Goal: Find contact information: Find contact information

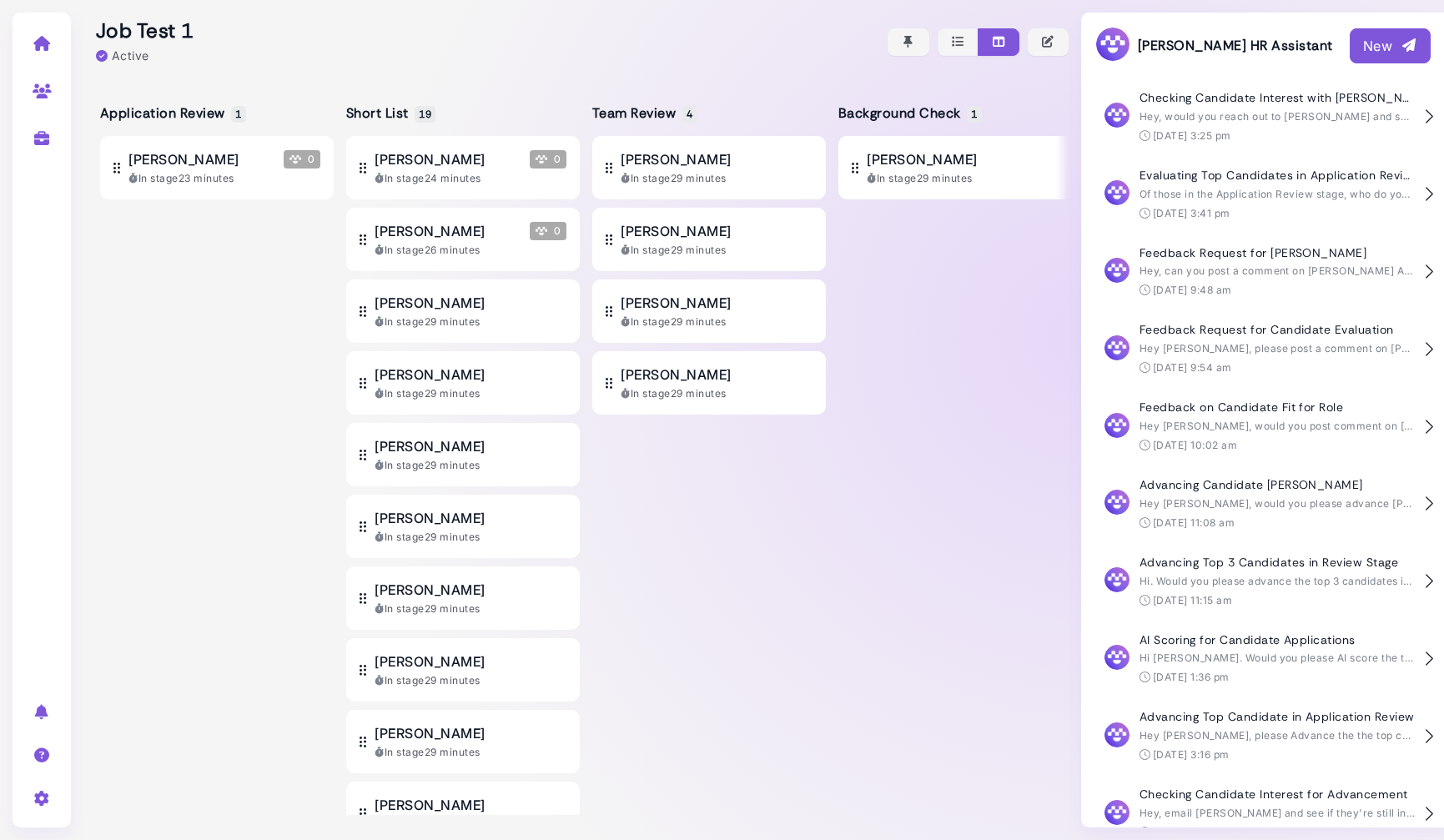
scroll to position [335, 0]
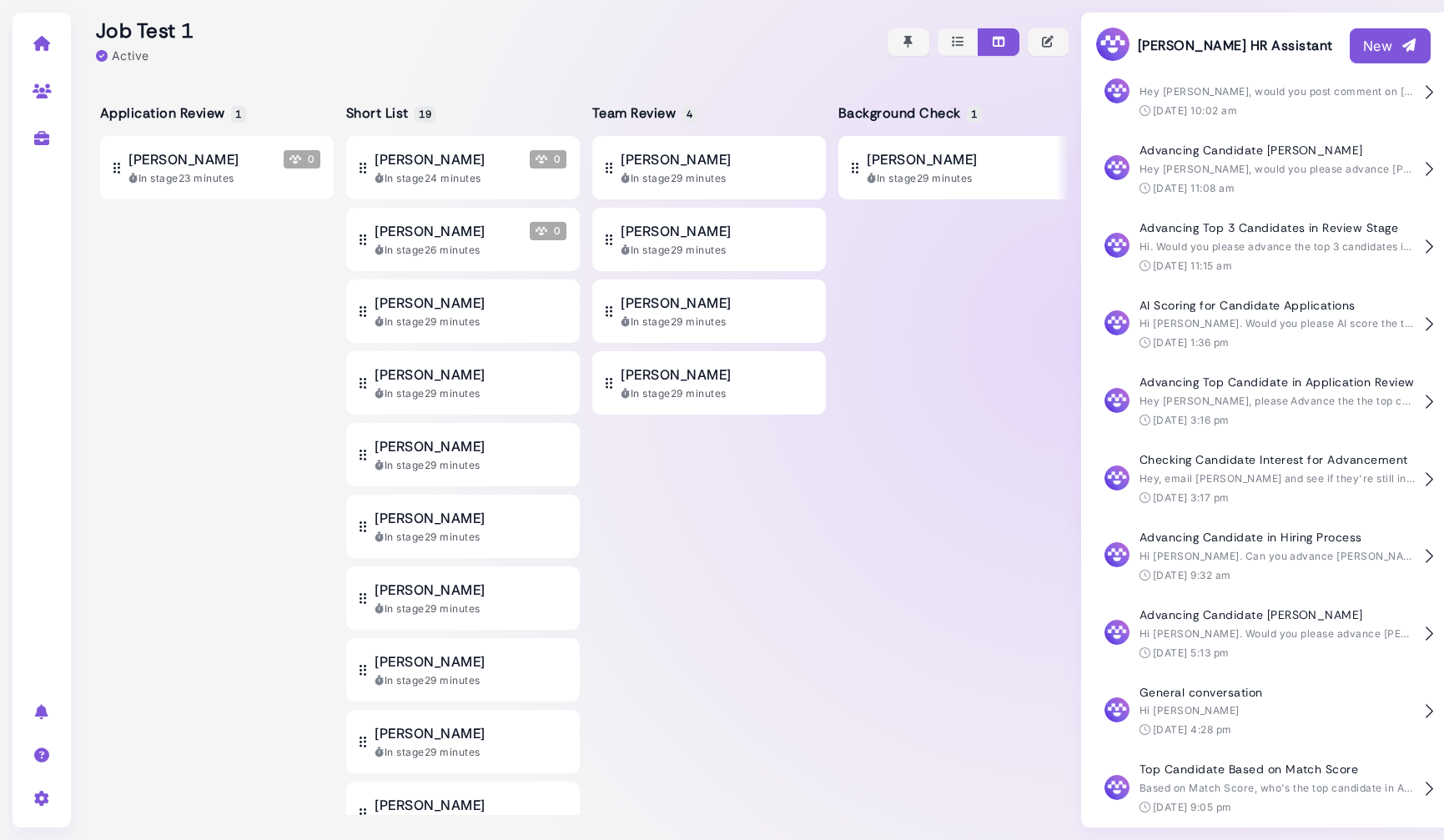
click at [38, 78] on link at bounding box center [42, 90] width 52 height 44
select select "**********"
select select "**"
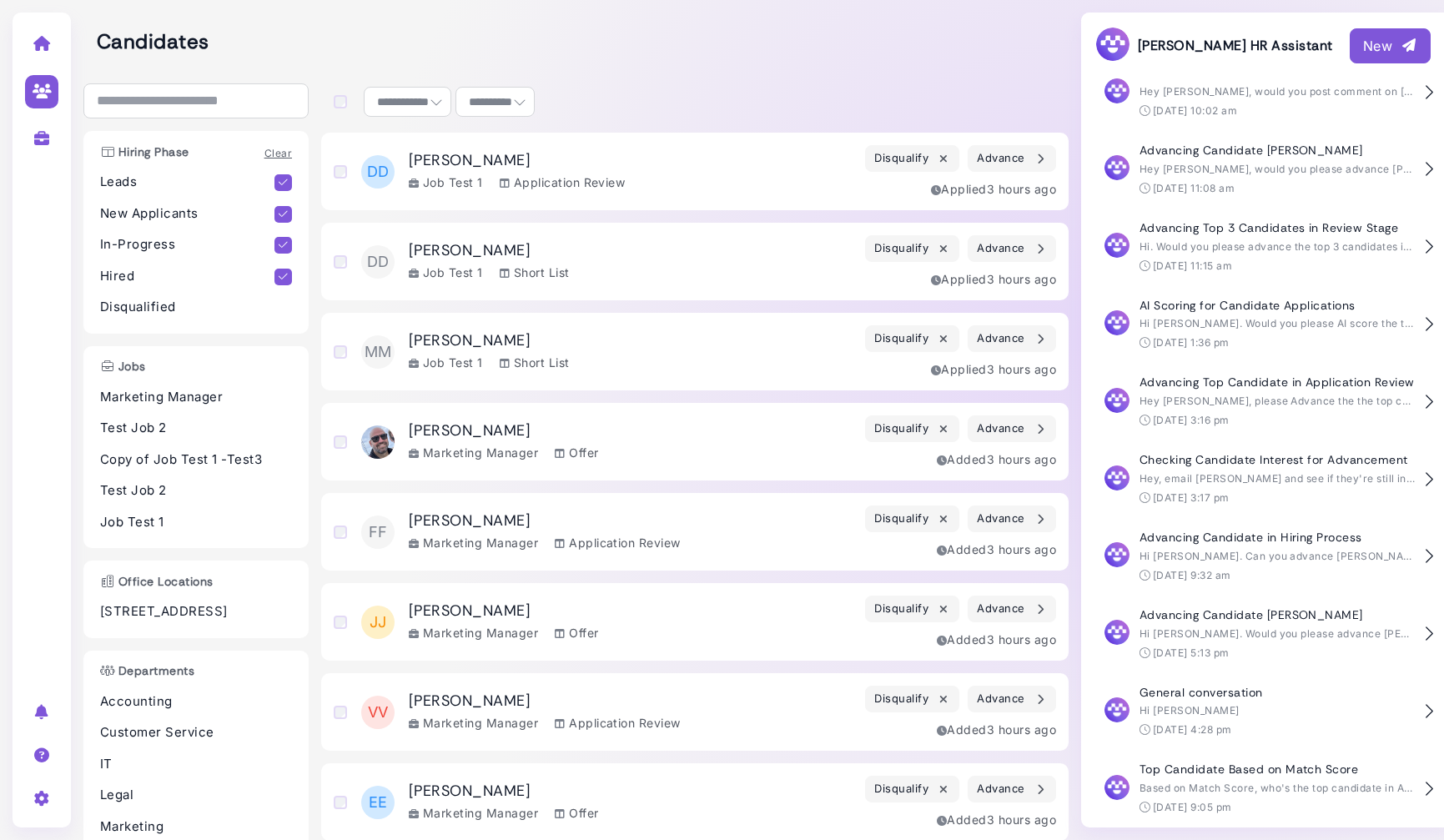
click at [64, 132] on link at bounding box center [42, 138] width 52 height 44
select select "**********"
select select "**"
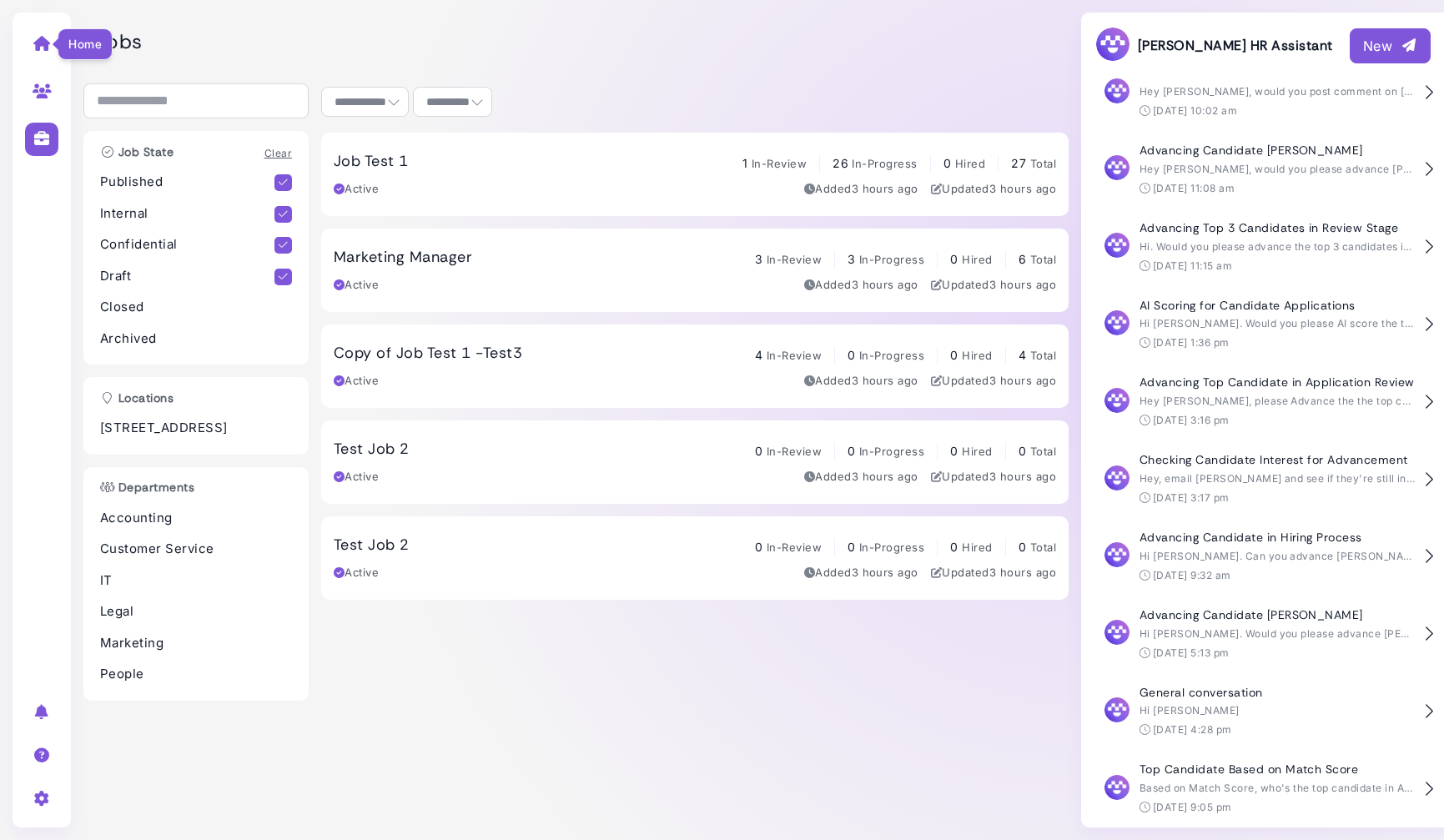
click at [37, 40] on icon at bounding box center [42, 43] width 19 height 15
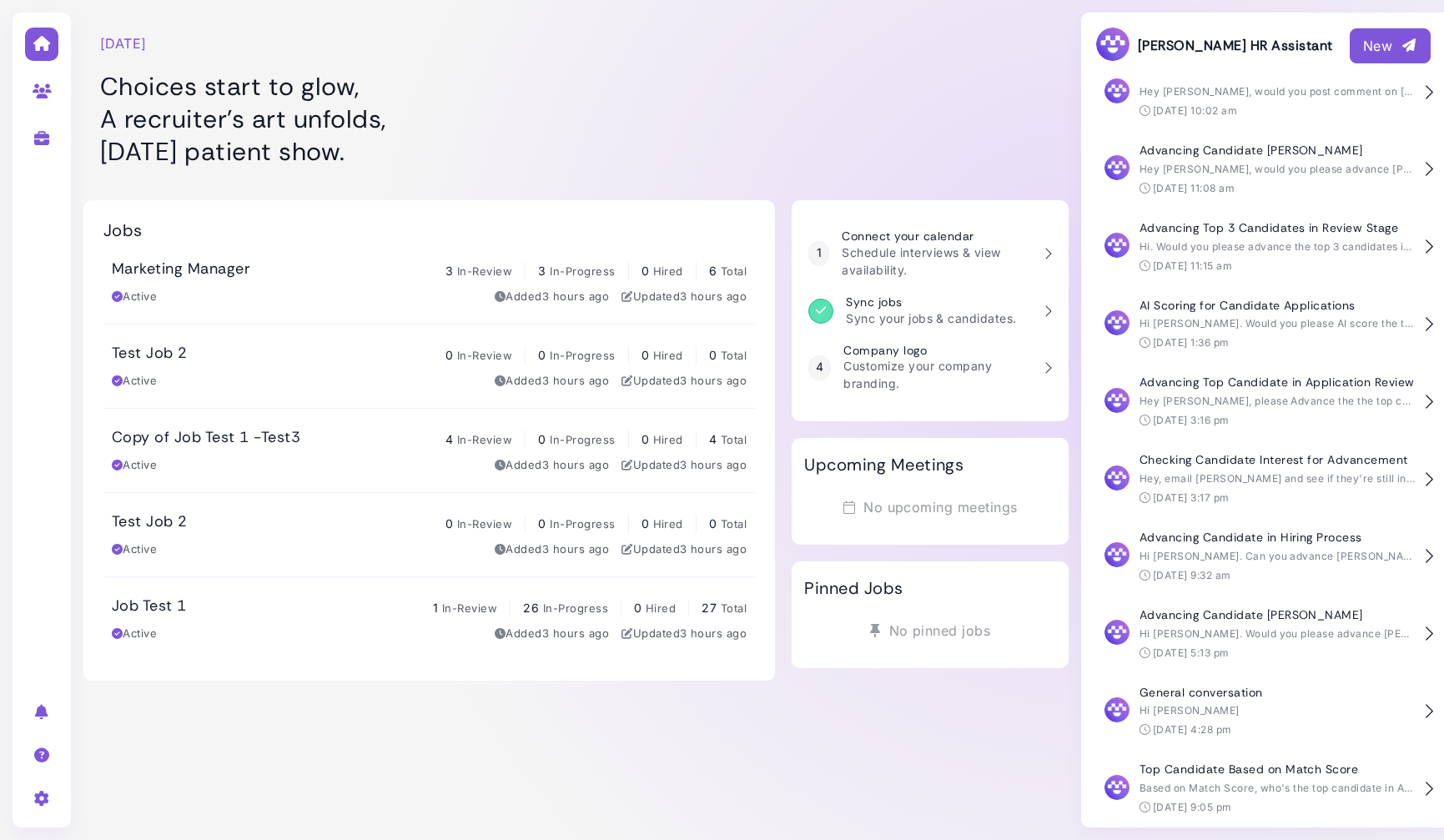
click at [147, 79] on h1 "Choices start to glow, A recruiter’s art unfolds, [DATE] patient show." at bounding box center [429, 119] width 658 height 98
click at [1385, 37] on button "New" at bounding box center [1390, 46] width 81 height 35
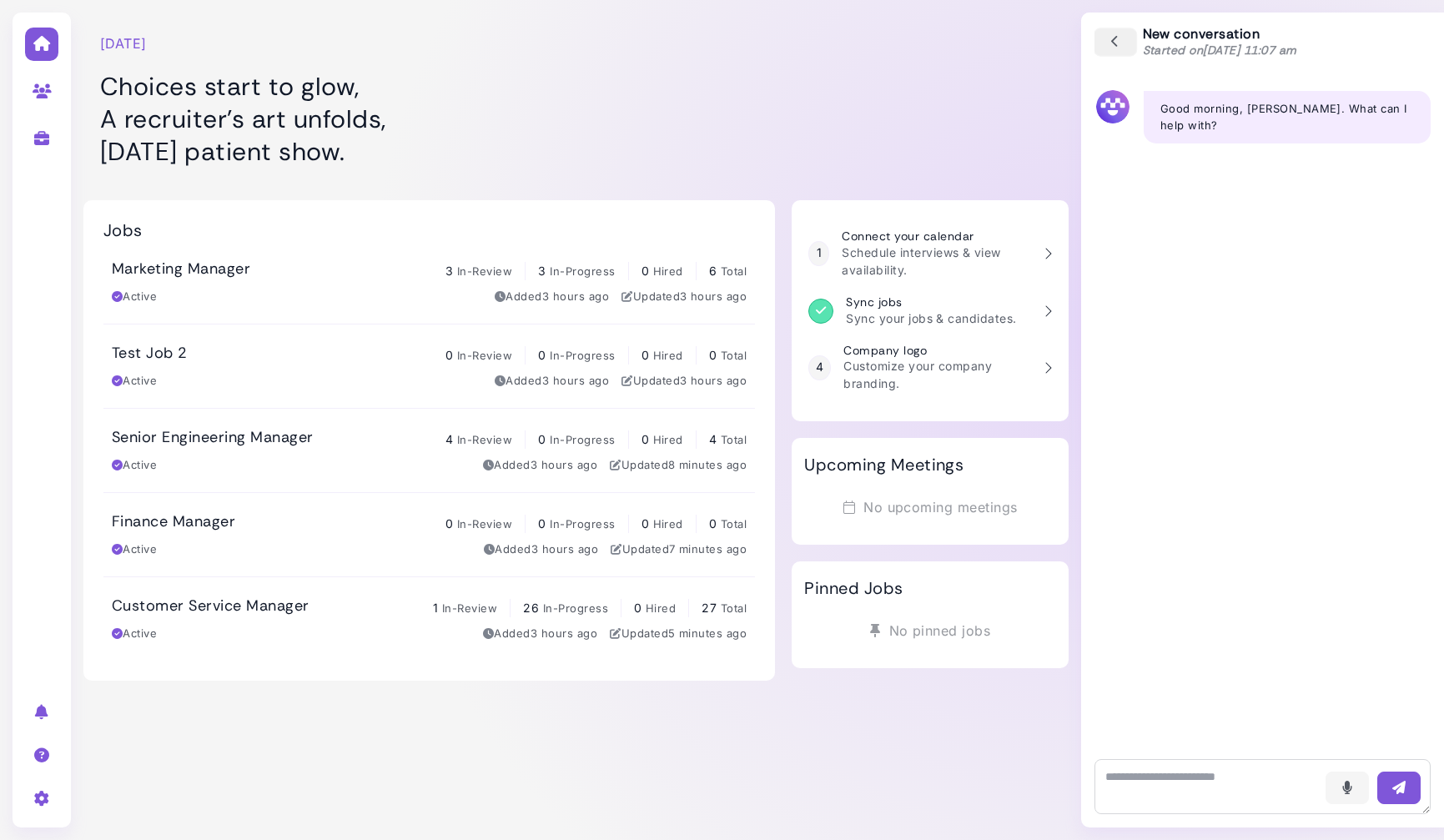
click at [1115, 41] on icon "button" at bounding box center [1115, 42] width 15 height 18
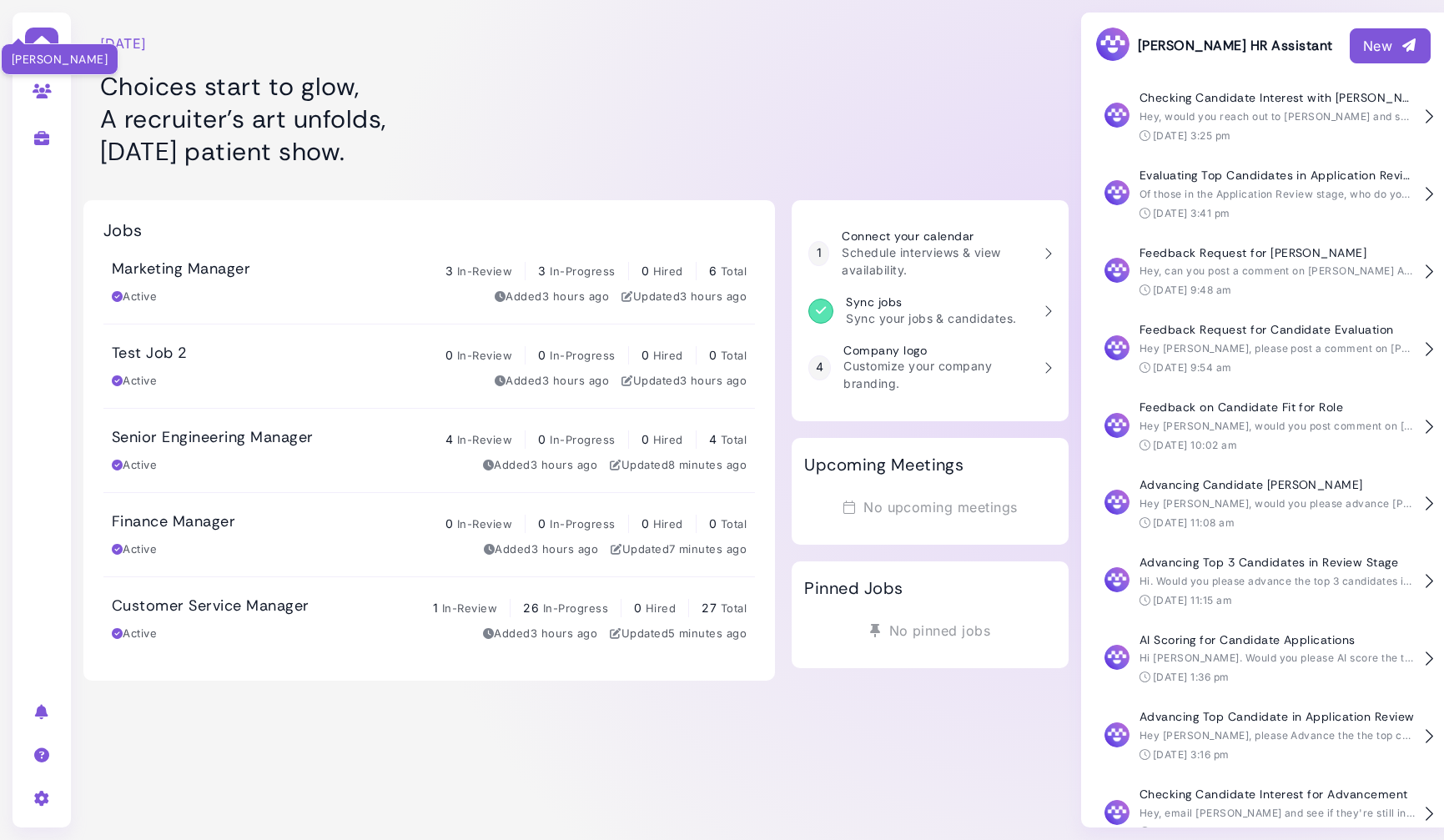
scroll to position [335, 0]
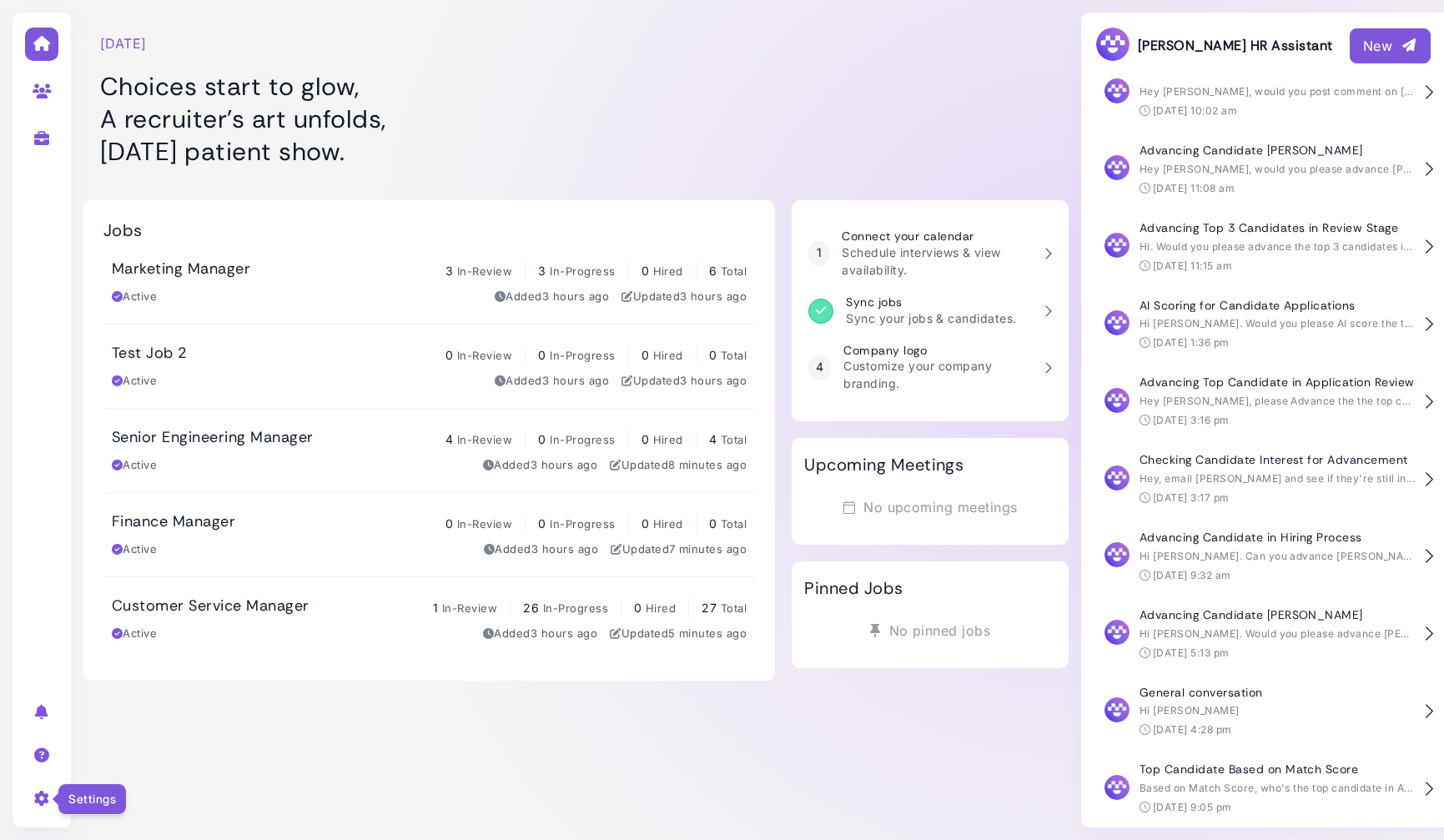
click at [34, 801] on icon at bounding box center [42, 797] width 19 height 15
click at [154, 686] on link "User settings" at bounding box center [184, 683] width 173 height 23
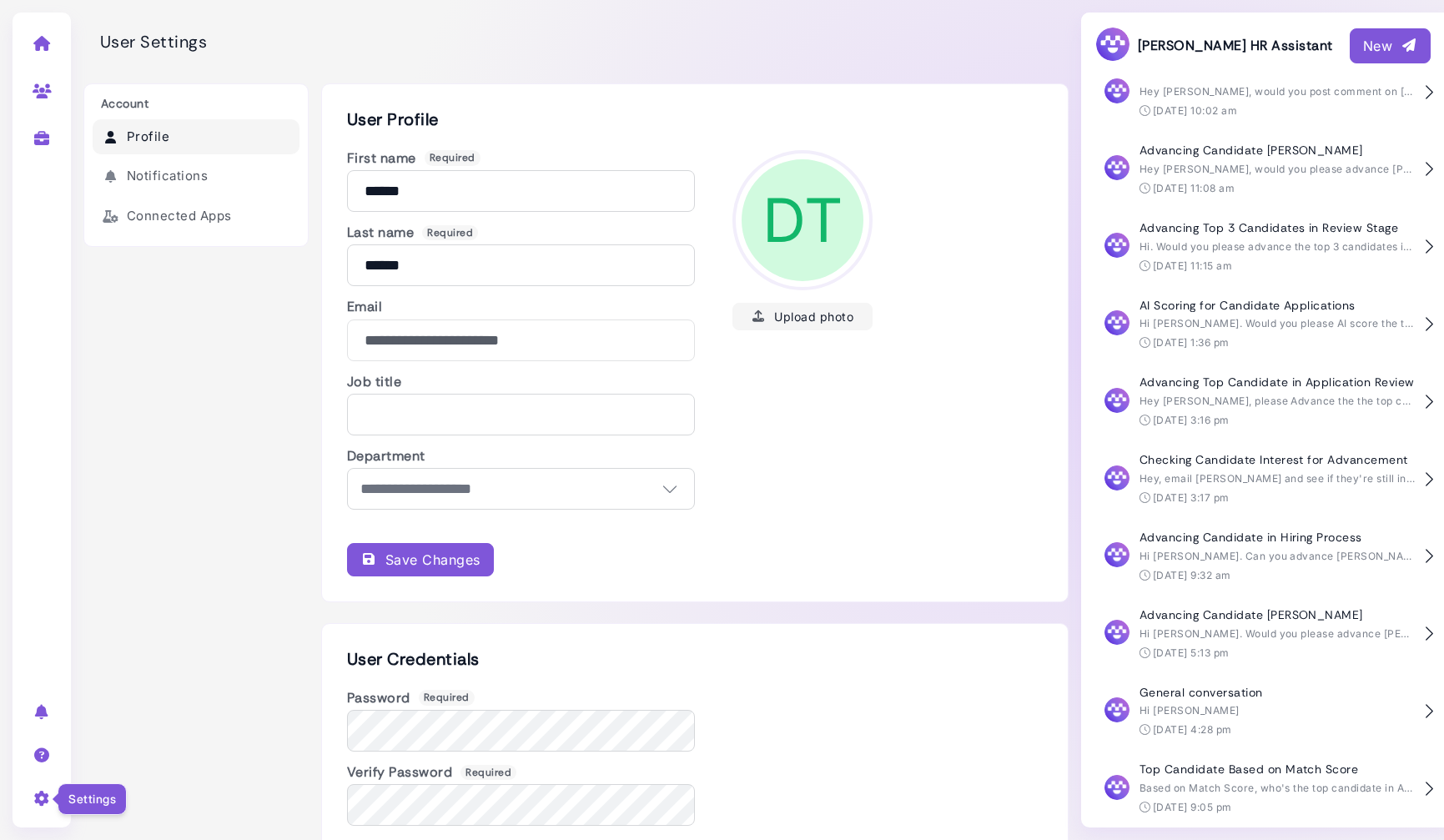
click at [37, 797] on icon at bounding box center [42, 797] width 19 height 15
click at [159, 710] on link "Company settings" at bounding box center [184, 708] width 173 height 23
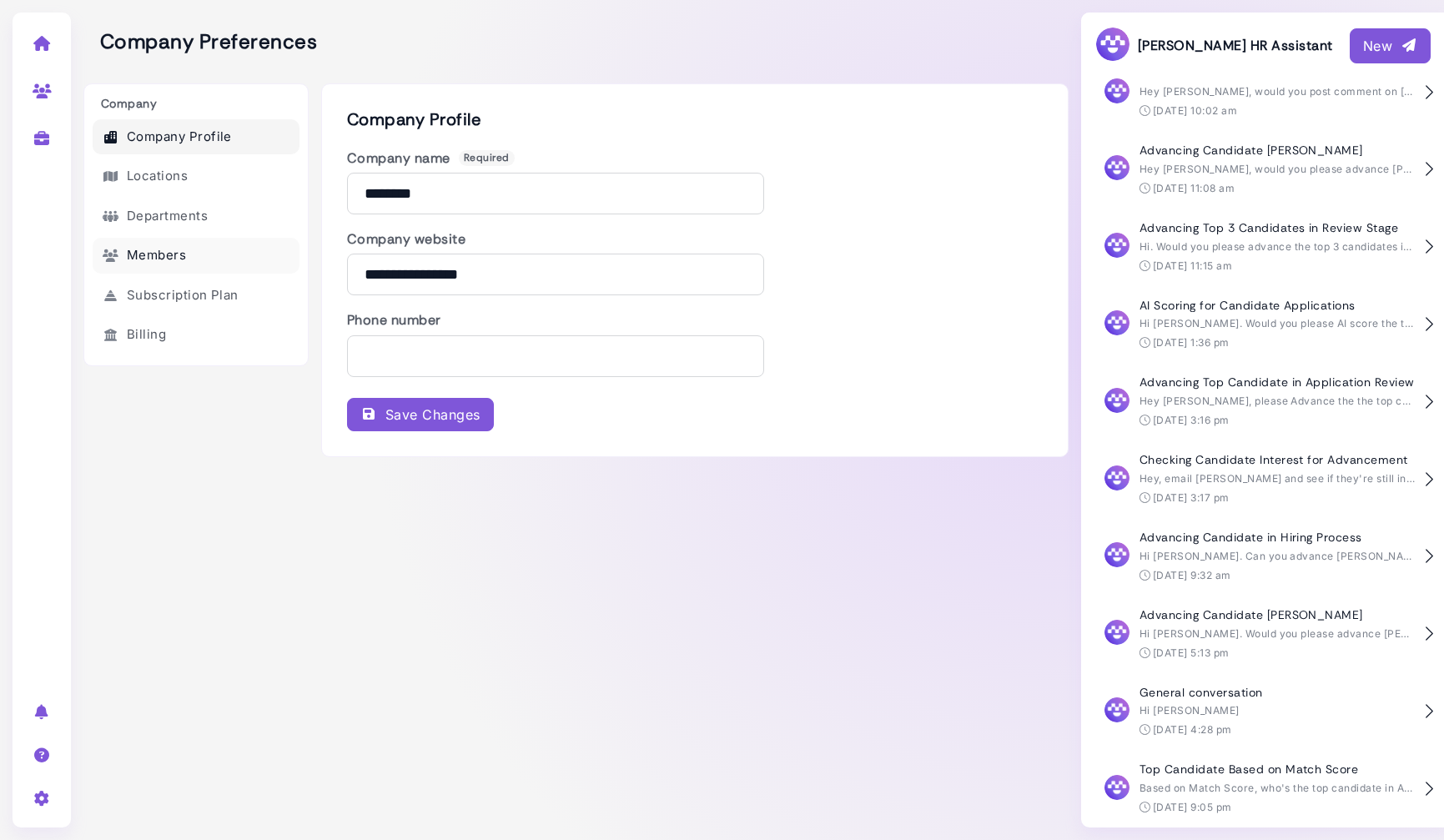
click at [169, 256] on link "Members" at bounding box center [195, 255] width 207 height 36
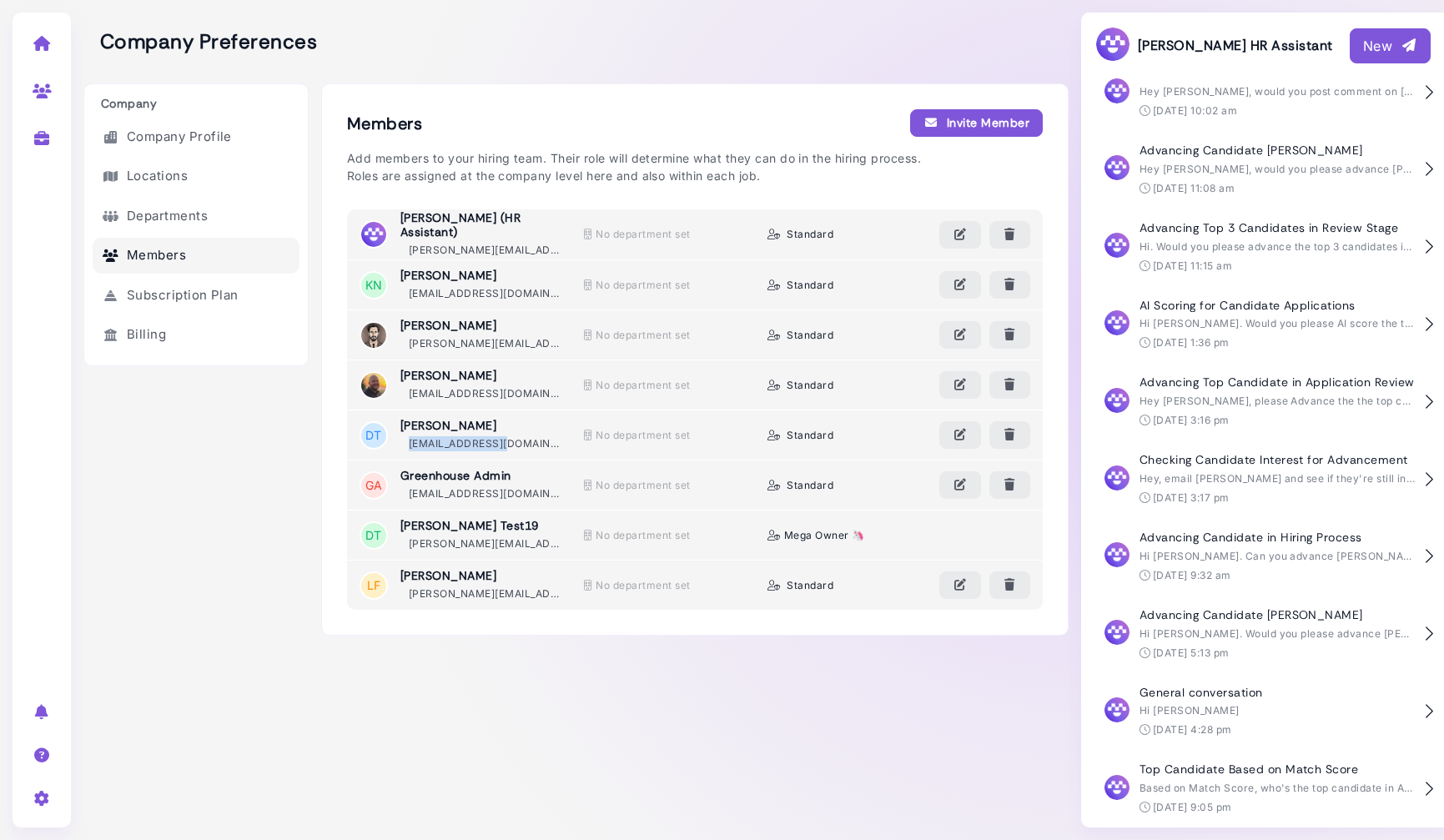
drag, startPoint x: 505, startPoint y: 442, endPoint x: 404, endPoint y: 444, distance: 101.0
click at [404, 444] on p "partners@mega.hr" at bounding box center [483, 444] width 166 height 15
copy p "partners@mega.hr"
click at [438, 55] on div "Company Preferences" at bounding box center [576, 42] width 985 height 84
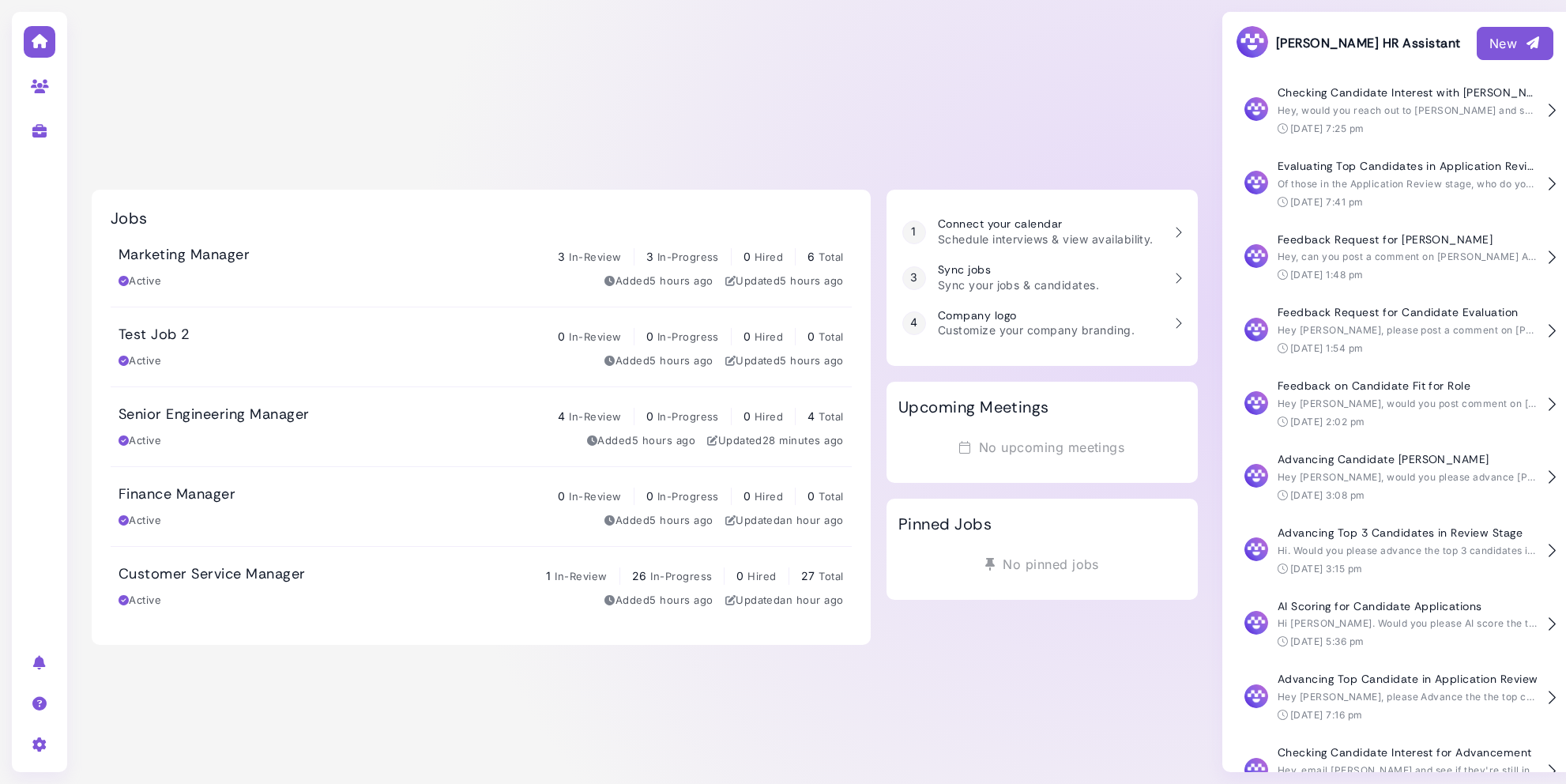
scroll to position [328, 0]
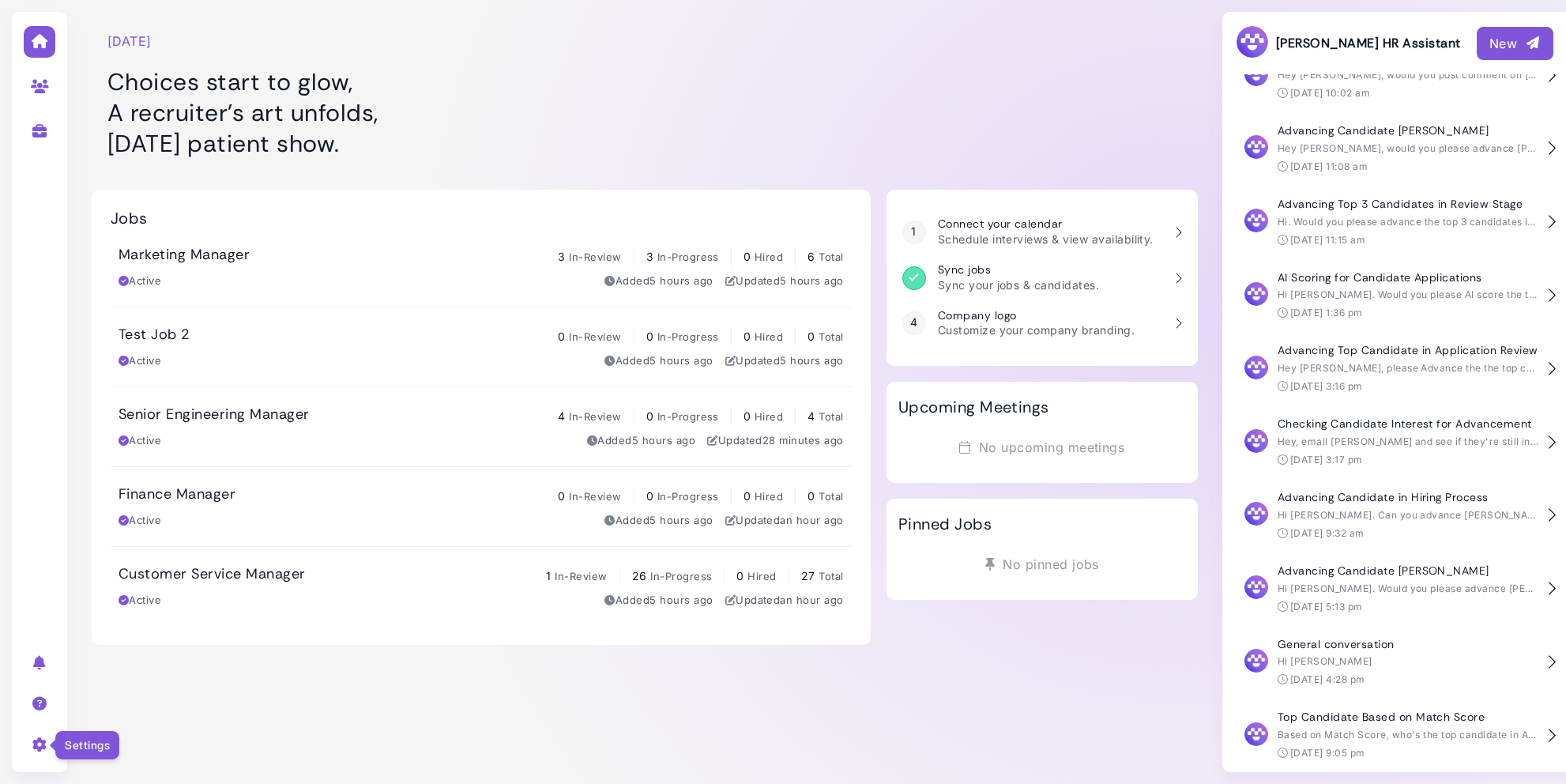
click at [38, 739] on icon at bounding box center [40, 744] width 18 height 14
click at [116, 719] on link "Sign out" at bounding box center [174, 717] width 164 height 21
